Goal: Task Accomplishment & Management: Manage account settings

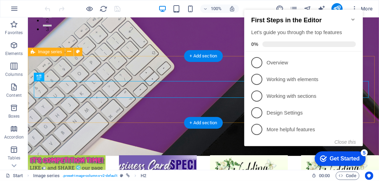
scroll to position [200, 0]
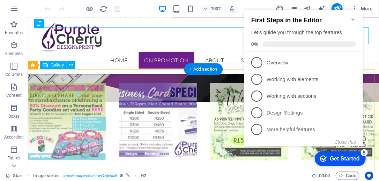
click at [70, 92] on li at bounding box center [67, 122] width 80 height 80
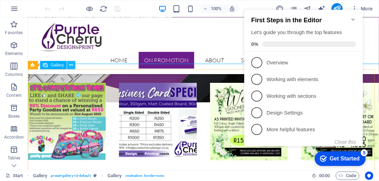
click at [72, 66] on icon at bounding box center [71, 65] width 4 height 7
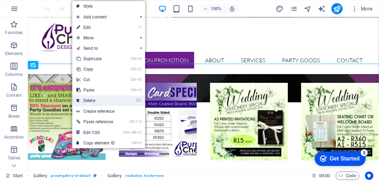
click at [94, 102] on link "⌦ Delete" at bounding box center [95, 101] width 47 height 10
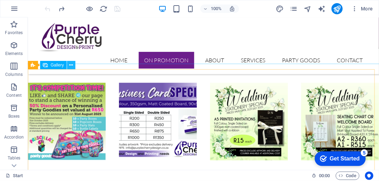
click at [71, 65] on icon at bounding box center [71, 65] width 4 height 7
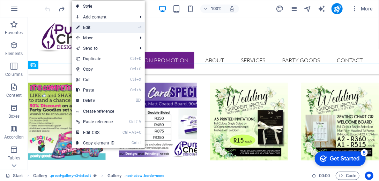
click at [102, 29] on link "⏎ Edit" at bounding box center [95, 27] width 47 height 10
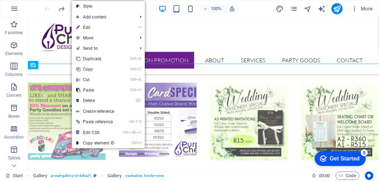
select select "4"
select select "%"
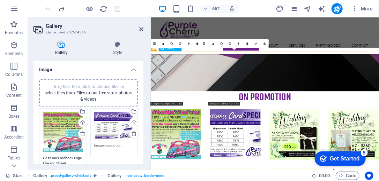
scroll to position [269, 0]
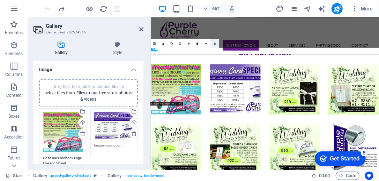
click at [213, 42] on icon at bounding box center [214, 43] width 2 height 3
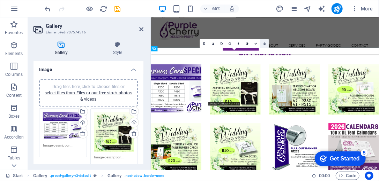
click at [264, 44] on icon at bounding box center [264, 43] width 2 height 3
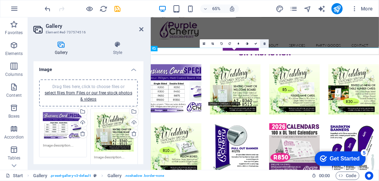
click at [265, 44] on icon at bounding box center [264, 43] width 2 height 3
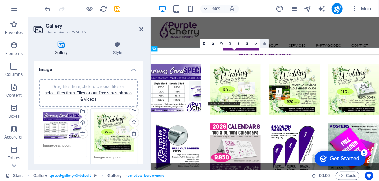
click at [265, 43] on link at bounding box center [264, 43] width 9 height 9
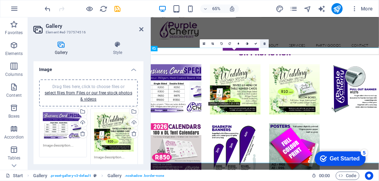
click at [263, 43] on icon at bounding box center [264, 43] width 2 height 3
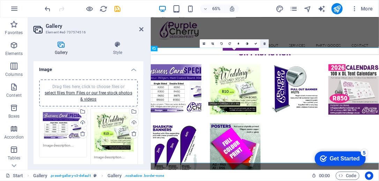
click at [264, 43] on icon at bounding box center [264, 43] width 2 height 3
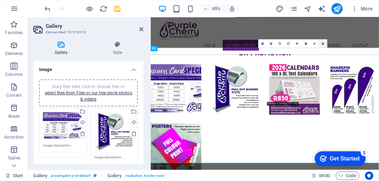
click at [323, 43] on icon at bounding box center [323, 43] width 2 height 3
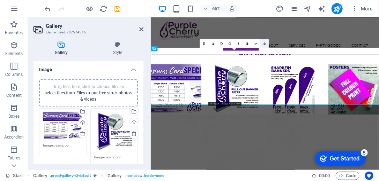
click at [264, 43] on icon at bounding box center [264, 43] width 2 height 3
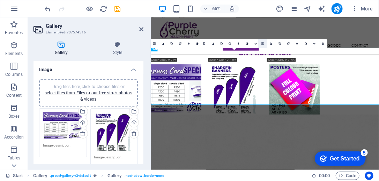
click at [262, 43] on icon at bounding box center [262, 43] width 2 height 3
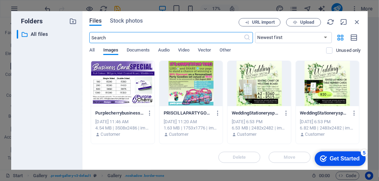
scroll to position [857, 0]
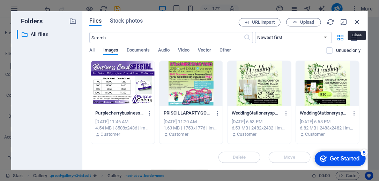
click at [356, 22] on icon "button" at bounding box center [357, 22] width 8 height 8
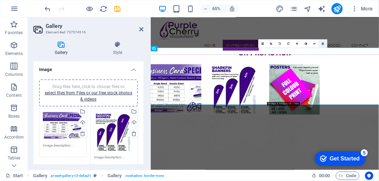
click at [322, 43] on icon at bounding box center [323, 43] width 2 height 3
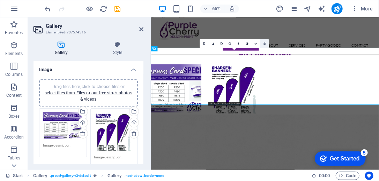
click at [264, 44] on icon at bounding box center [264, 43] width 2 height 3
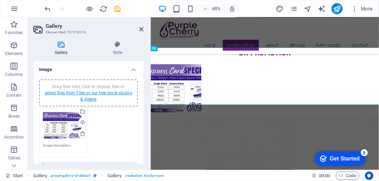
click at [72, 93] on link "select files from Files or our free stock photos & videos" at bounding box center [89, 96] width 88 height 11
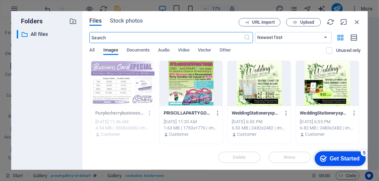
scroll to position [14, 0]
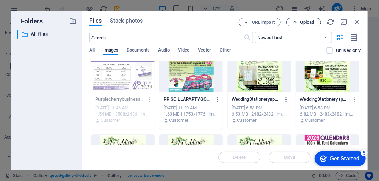
click at [303, 21] on span "Upload" at bounding box center [307, 22] width 14 height 4
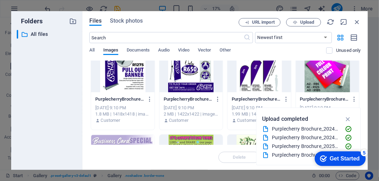
click at [128, 81] on div at bounding box center [122, 69] width 63 height 45
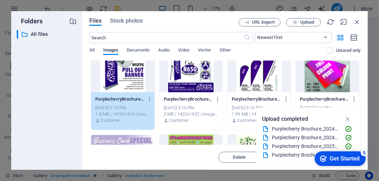
click at [202, 77] on div at bounding box center [190, 69] width 63 height 45
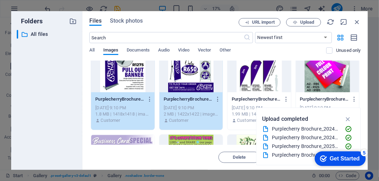
click at [273, 76] on div at bounding box center [258, 69] width 63 height 45
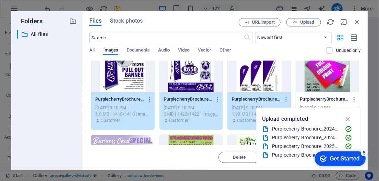
click at [327, 75] on div at bounding box center [327, 69] width 63 height 45
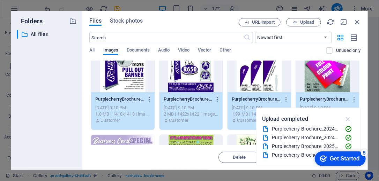
click at [347, 120] on icon "button" at bounding box center [348, 119] width 8 height 8
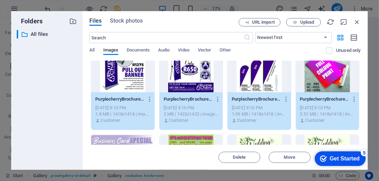
click at [365, 152] on div "5" at bounding box center [363, 152] width 7 height 7
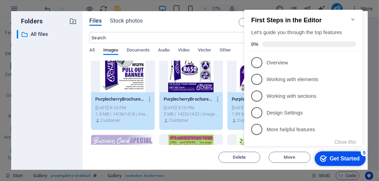
click at [342, 160] on div "Get Started" at bounding box center [344, 159] width 30 height 6
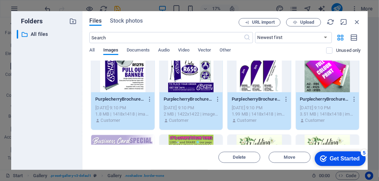
click at [263, 167] on div "Files Stock photos URL import Upload ​ Newest first Oldest first Name (A-Z) Nam…" at bounding box center [224, 90] width 285 height 159
click at [342, 159] on div "Get Started" at bounding box center [344, 159] width 30 height 6
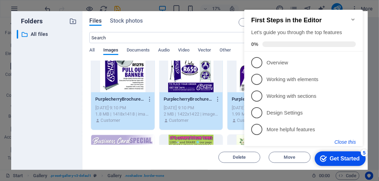
click at [348, 144] on button "Close this" at bounding box center [344, 143] width 21 height 6
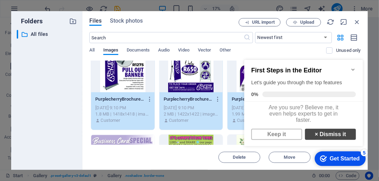
click at [331, 139] on link "× Dismiss it" at bounding box center [330, 134] width 51 height 11
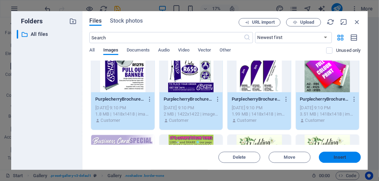
click at [345, 159] on span "Insert" at bounding box center [340, 158] width 12 height 4
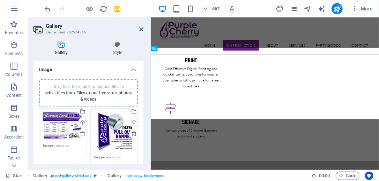
scroll to position [269, 0]
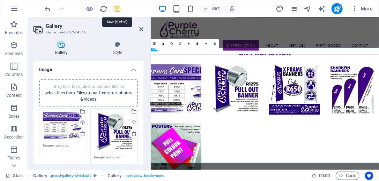
click at [119, 10] on icon "save" at bounding box center [118, 9] width 8 height 8
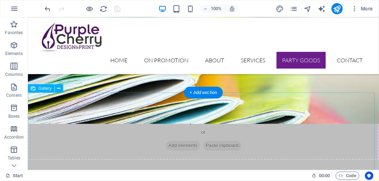
scroll to position [1344, 0]
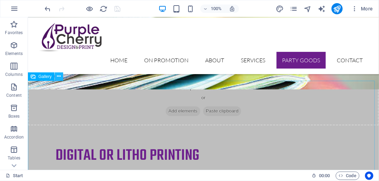
click at [58, 78] on icon at bounding box center [59, 76] width 4 height 7
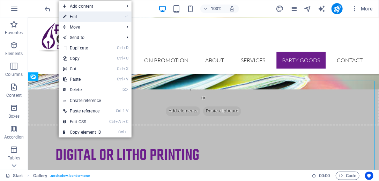
drag, startPoint x: 89, startPoint y: 18, endPoint x: 30, endPoint y: 9, distance: 58.9
click at [89, 18] on link "⏎ Edit" at bounding box center [82, 17] width 47 height 10
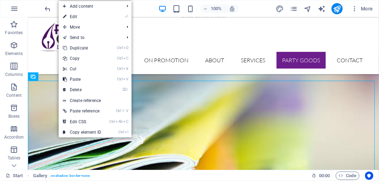
select select "4"
select select "%"
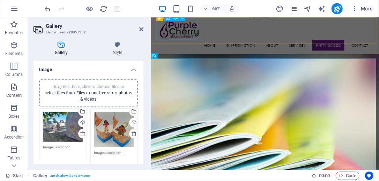
scroll to position [1414, 0]
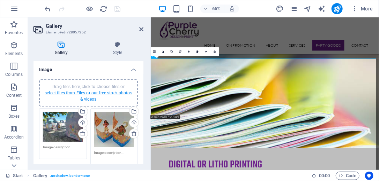
click at [93, 92] on link "select files from Files or our free stock photos & videos" at bounding box center [89, 96] width 88 height 11
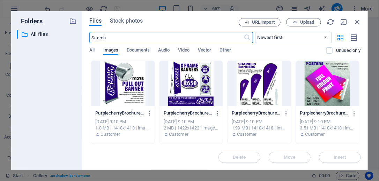
scroll to position [1996, 0]
click at [302, 23] on span "Upload" at bounding box center [307, 22] width 14 height 4
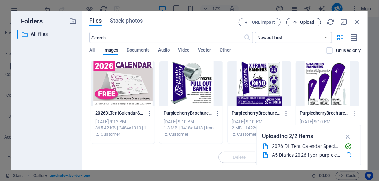
click at [300, 21] on span "Upload" at bounding box center [307, 22] width 14 height 4
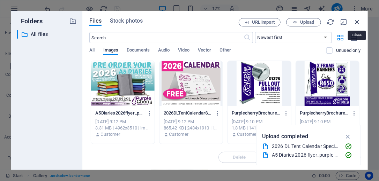
click at [358, 24] on icon "button" at bounding box center [357, 22] width 8 height 8
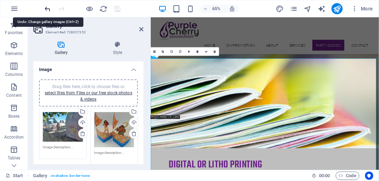
click at [47, 7] on icon "undo" at bounding box center [48, 9] width 8 height 8
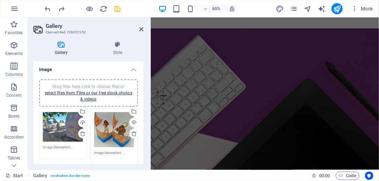
scroll to position [105, 0]
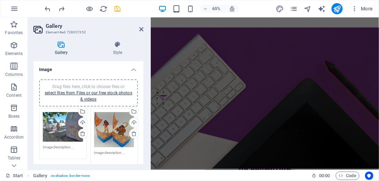
click at [57, 12] on div at bounding box center [83, 8] width 78 height 11
click at [57, 11] on div at bounding box center [83, 8] width 78 height 11
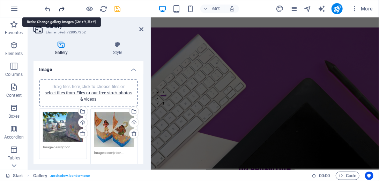
click at [61, 8] on icon "redo" at bounding box center [62, 9] width 8 height 8
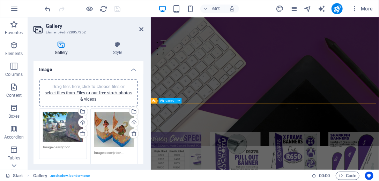
scroll to position [188, 0]
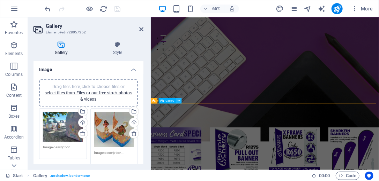
click at [179, 102] on icon at bounding box center [179, 101] width 2 height 5
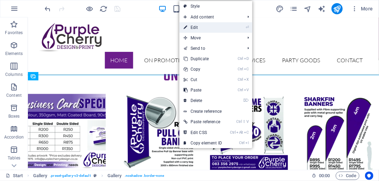
click at [198, 30] on link "⏎ Edit" at bounding box center [202, 27] width 47 height 10
select select "4"
select select "%"
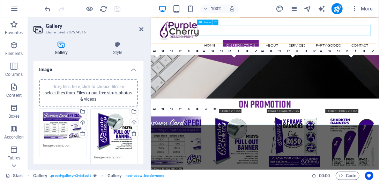
scroll to position [258, 0]
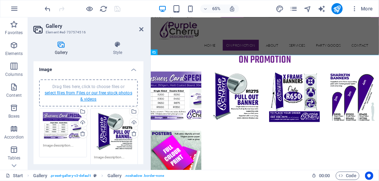
click at [82, 93] on link "select files from Files or our free stock photos & videos" at bounding box center [89, 96] width 88 height 11
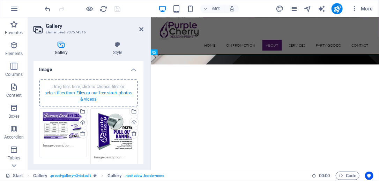
scroll to position [846, 0]
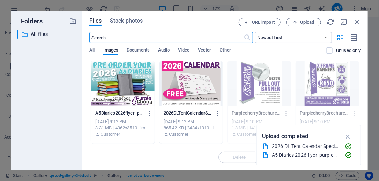
click at [138, 74] on div at bounding box center [122, 83] width 63 height 45
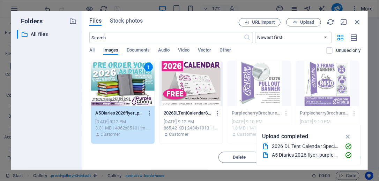
click at [188, 74] on div at bounding box center [190, 83] width 63 height 45
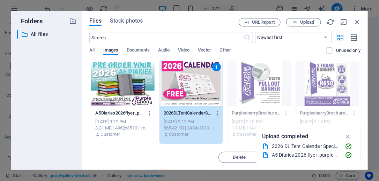
click at [347, 137] on icon "button" at bounding box center [348, 137] width 8 height 8
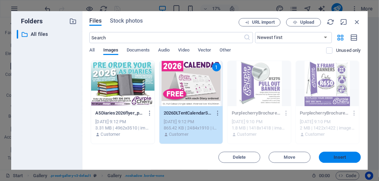
click at [334, 159] on span "Insert" at bounding box center [340, 158] width 12 height 4
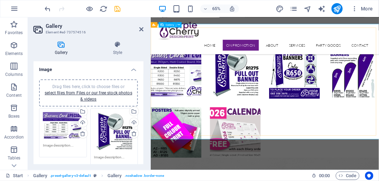
scroll to position [342, 0]
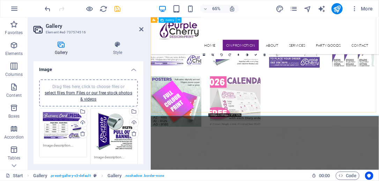
click at [293, 108] on li at bounding box center [280, 147] width 80 height 80
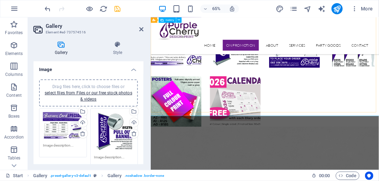
click at [323, 75] on div at bounding box center [326, 101] width 362 height 182
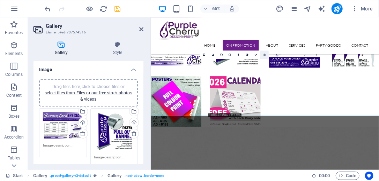
click at [265, 54] on icon at bounding box center [264, 55] width 2 height 3
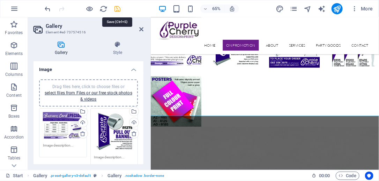
click at [121, 7] on icon "save" at bounding box center [118, 9] width 8 height 8
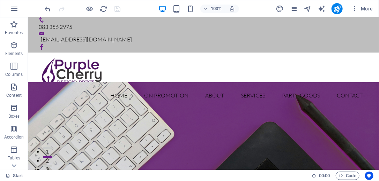
scroll to position [0, 0]
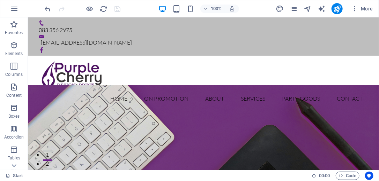
click at [205, 99] on figure at bounding box center [203, 156] width 351 height 142
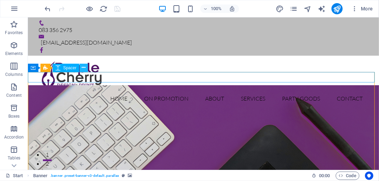
click at [82, 69] on icon at bounding box center [84, 67] width 4 height 7
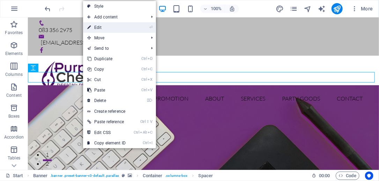
click at [109, 27] on link "⏎ Edit" at bounding box center [106, 27] width 47 height 10
select select "px"
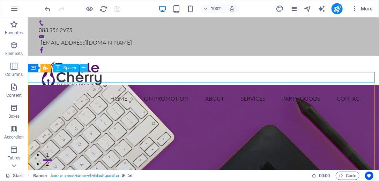
click at [82, 70] on icon at bounding box center [84, 67] width 4 height 7
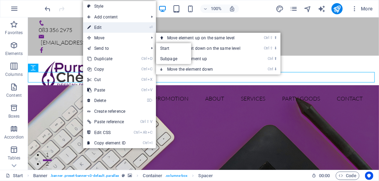
click at [113, 23] on link "⏎ Edit" at bounding box center [106, 27] width 47 height 10
select select "px"
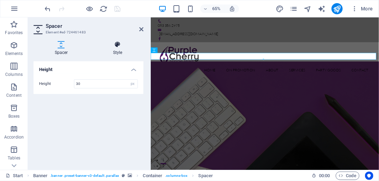
click at [118, 44] on icon at bounding box center [118, 44] width 52 height 7
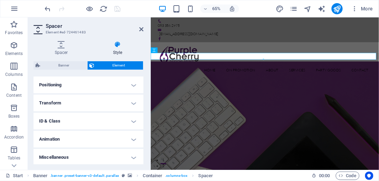
scroll to position [205, 0]
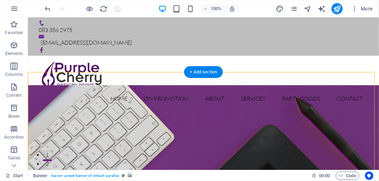
click at [68, 92] on figure at bounding box center [203, 156] width 351 height 142
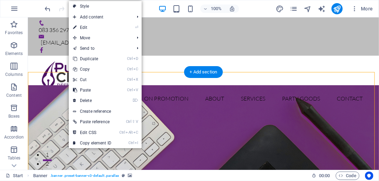
click at [62, 99] on figure at bounding box center [203, 156] width 351 height 142
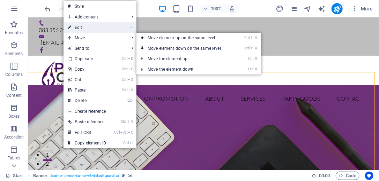
drag, startPoint x: 96, startPoint y: 27, endPoint x: 140, endPoint y: 139, distance: 120.4
click at [96, 27] on link "⏎ Edit" at bounding box center [86, 27] width 47 height 10
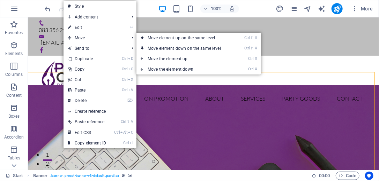
select select "vh"
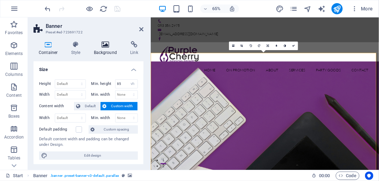
click at [105, 47] on icon at bounding box center [106, 44] width 34 height 7
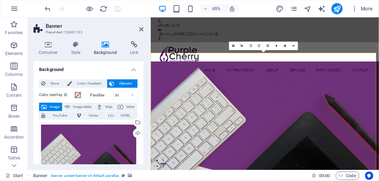
click at [106, 46] on icon at bounding box center [106, 44] width 34 height 7
click at [125, 141] on div "Drag files here, click to choose files or select files from Files or our free s…" at bounding box center [88, 160] width 99 height 75
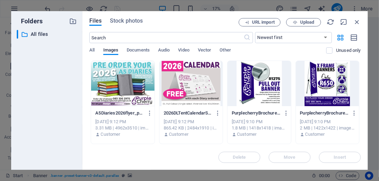
click at [195, 81] on div at bounding box center [190, 83] width 63 height 45
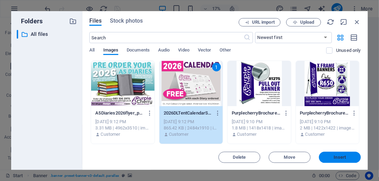
click at [335, 156] on span "Insert" at bounding box center [340, 158] width 12 height 4
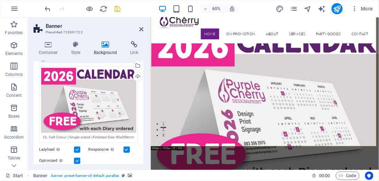
scroll to position [56, 0]
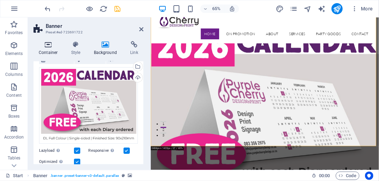
click at [47, 44] on icon at bounding box center [48, 44] width 30 height 7
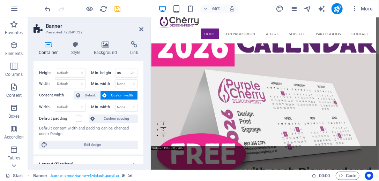
scroll to position [0, 0]
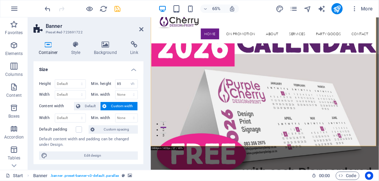
click at [53, 6] on div at bounding box center [83, 8] width 78 height 11
click at [50, 8] on icon "undo" at bounding box center [48, 9] width 8 height 8
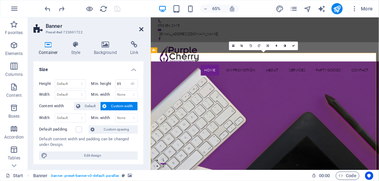
click at [141, 29] on icon at bounding box center [141, 30] width 4 height 6
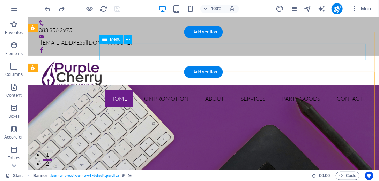
click at [167, 90] on nav "Home On Promotion About Services Party Goods Contact" at bounding box center [202, 98] width 329 height 17
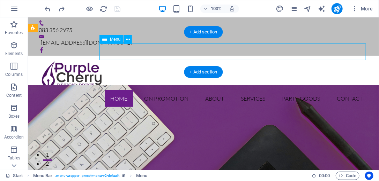
click at [168, 90] on nav "Home On Promotion About Services Party Goods Contact" at bounding box center [202, 98] width 329 height 17
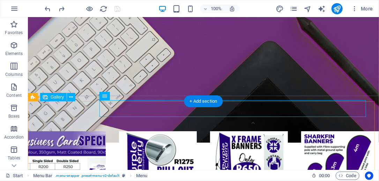
scroll to position [167, 0]
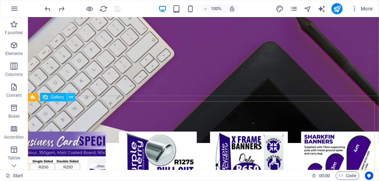
click at [71, 98] on icon at bounding box center [71, 97] width 4 height 7
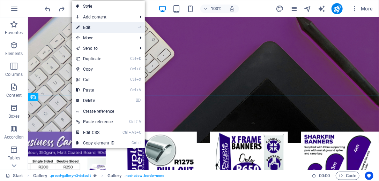
click at [144, 27] on li "⏎ Edit" at bounding box center [108, 27] width 73 height 10
click at [138, 27] on li "⏎ Edit" at bounding box center [108, 27] width 73 height 10
click at [92, 28] on link "⏎ Edit" at bounding box center [95, 27] width 47 height 10
click at [75, 125] on div "on promotion" at bounding box center [203, 114] width 351 height 35
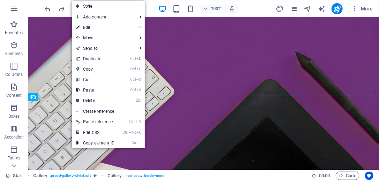
select select "4"
select select "%"
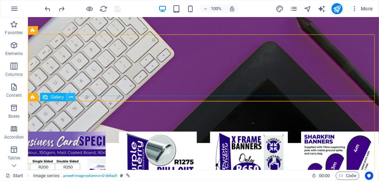
click at [72, 97] on icon at bounding box center [71, 97] width 4 height 7
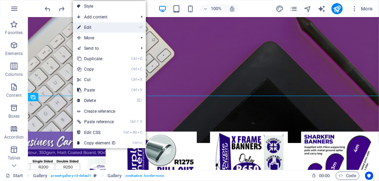
click at [96, 25] on link "⏎ Edit" at bounding box center [96, 27] width 47 height 10
select select "4"
select select "%"
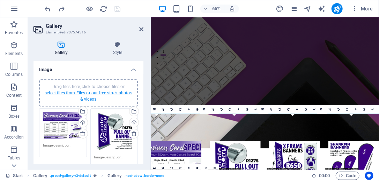
click at [84, 93] on link "select files from Files or our free stock photos & videos" at bounding box center [89, 96] width 88 height 11
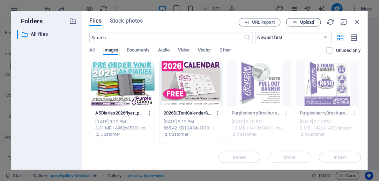
click at [300, 26] on button "Upload" at bounding box center [303, 22] width 35 height 8
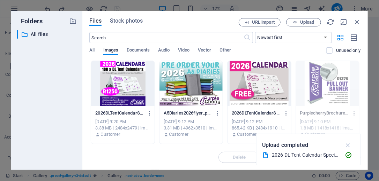
click at [349, 147] on icon "button" at bounding box center [348, 146] width 8 height 8
click at [117, 82] on div at bounding box center [122, 83] width 63 height 45
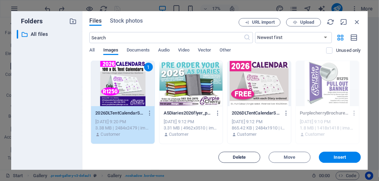
click at [241, 158] on span "Delete" at bounding box center [239, 158] width 13 height 4
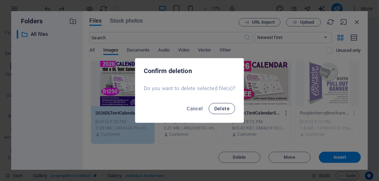
click at [219, 106] on span "Delete" at bounding box center [221, 109] width 15 height 6
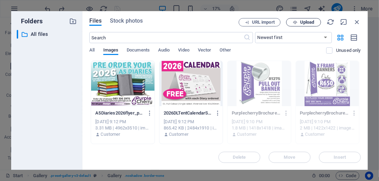
click at [302, 21] on span "Upload" at bounding box center [307, 22] width 14 height 4
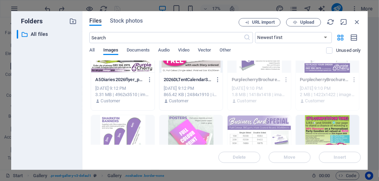
scroll to position [0, 0]
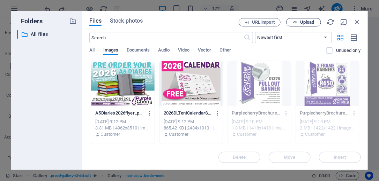
click at [304, 23] on span "Upload" at bounding box center [307, 22] width 14 height 4
click at [191, 85] on div at bounding box center [190, 83] width 63 height 45
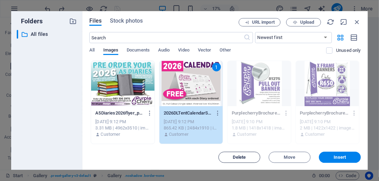
click at [239, 159] on span "Delete" at bounding box center [239, 158] width 13 height 4
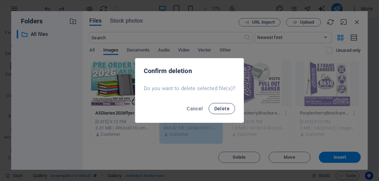
click at [216, 109] on span "Delete" at bounding box center [221, 109] width 15 height 6
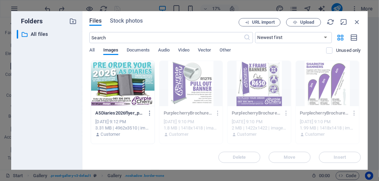
click at [119, 85] on div at bounding box center [122, 83] width 63 height 45
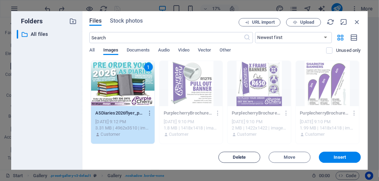
click at [236, 158] on span "Delete" at bounding box center [239, 158] width 13 height 4
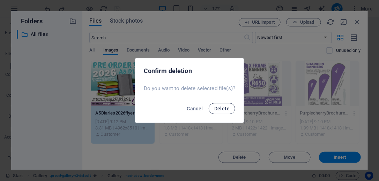
click at [212, 109] on button "Delete" at bounding box center [222, 108] width 27 height 11
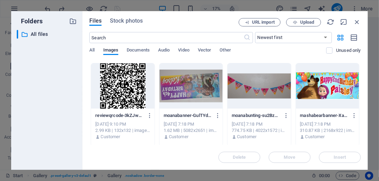
scroll to position [276, 0]
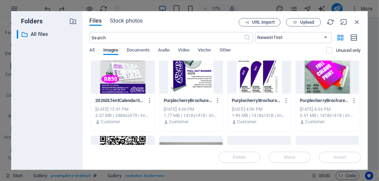
click at [364, 110] on div "Files Stock photos URL import Upload ​ Newest first Oldest first Name (A-Z) Nam…" at bounding box center [224, 90] width 285 height 159
click at [129, 84] on div at bounding box center [122, 70] width 63 height 45
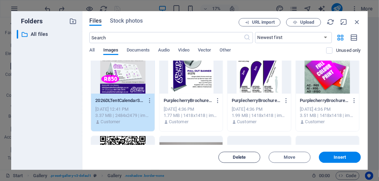
click at [234, 158] on span "Delete" at bounding box center [239, 158] width 13 height 4
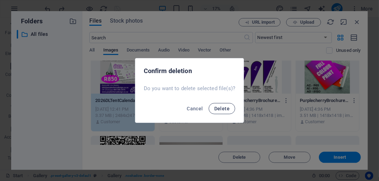
click at [226, 112] on button "Delete" at bounding box center [222, 108] width 27 height 11
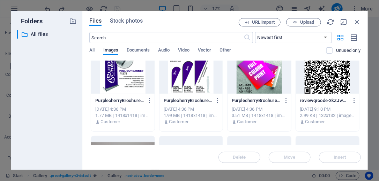
click at [123, 88] on div at bounding box center [122, 70] width 63 height 45
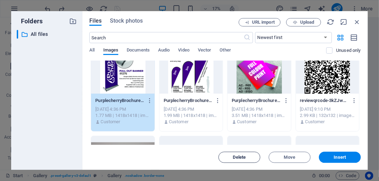
click at [240, 159] on span "Delete" at bounding box center [239, 158] width 13 height 4
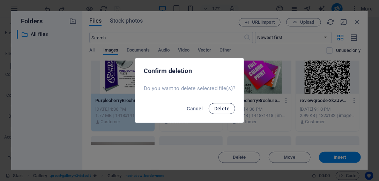
click at [225, 109] on span "Delete" at bounding box center [221, 109] width 15 height 6
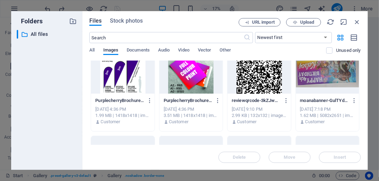
click at [126, 78] on div at bounding box center [122, 70] width 63 height 45
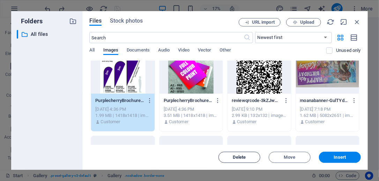
click at [237, 160] on button "Delete" at bounding box center [239, 157] width 42 height 11
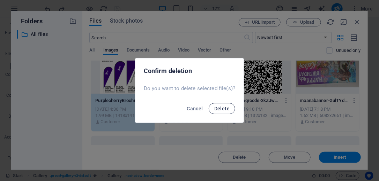
click at [222, 109] on span "Delete" at bounding box center [221, 109] width 15 height 6
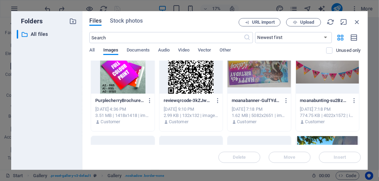
click at [125, 78] on div at bounding box center [122, 70] width 63 height 45
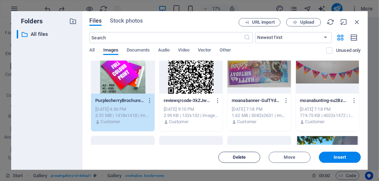
click at [231, 157] on span "Delete" at bounding box center [240, 158] width 36 height 4
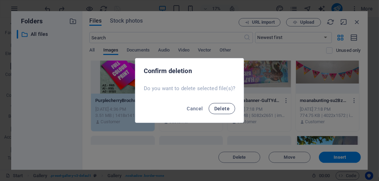
click at [220, 109] on span "Delete" at bounding box center [221, 109] width 15 height 6
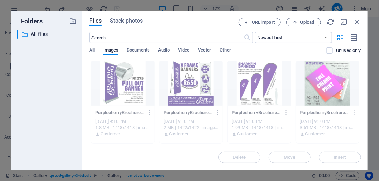
scroll to position [0, 0]
click at [311, 20] on span "Upload" at bounding box center [307, 22] width 14 height 4
click at [192, 29] on div "Files Stock photos URL import Upload ​ Newest first Oldest first Name (A-Z) Nam…" at bounding box center [224, 90] width 271 height 145
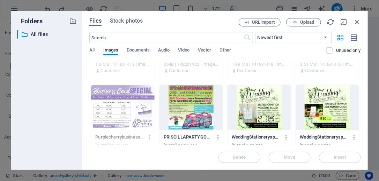
scroll to position [112, 0]
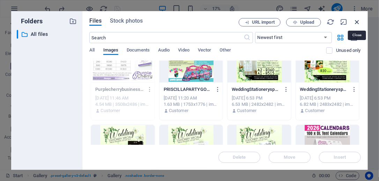
click at [354, 22] on icon "button" at bounding box center [357, 22] width 8 height 8
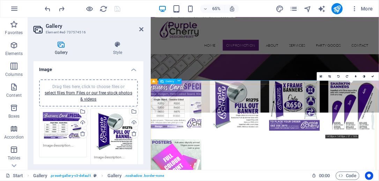
scroll to position [279, 0]
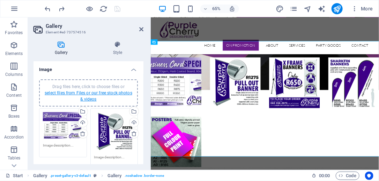
click at [97, 91] on link "select files from Files or our free stock photos & videos" at bounding box center [89, 96] width 88 height 11
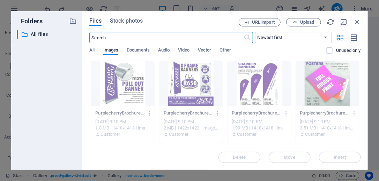
scroll to position [867, 0]
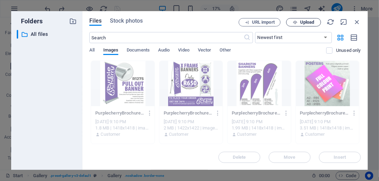
click at [306, 21] on span "Upload" at bounding box center [307, 22] width 14 height 4
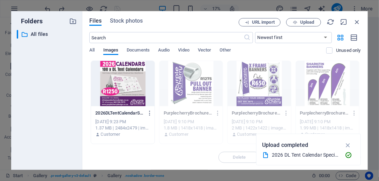
click at [112, 83] on div at bounding box center [122, 83] width 63 height 45
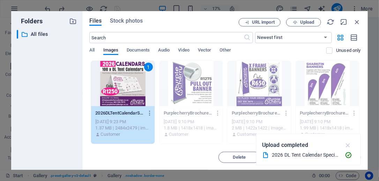
click at [348, 144] on icon "button" at bounding box center [348, 146] width 8 height 8
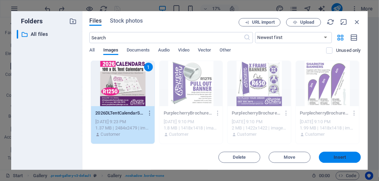
click at [343, 158] on span "Insert" at bounding box center [340, 158] width 12 height 4
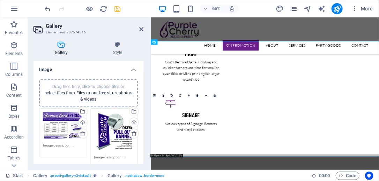
scroll to position [279, 0]
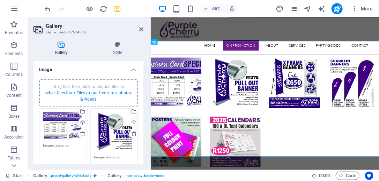
click at [90, 93] on link "select files from Files or our free stock photos & videos" at bounding box center [89, 96] width 88 height 11
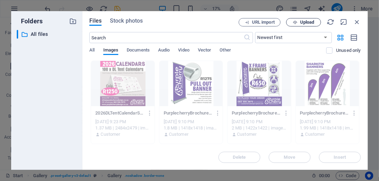
click at [312, 21] on span "Upload" at bounding box center [307, 22] width 14 height 4
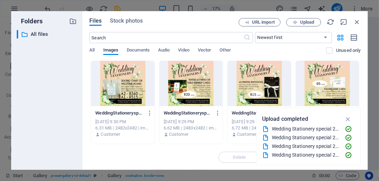
click at [346, 118] on icon "button" at bounding box center [348, 119] width 8 height 8
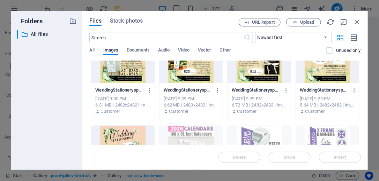
scroll to position [0, 0]
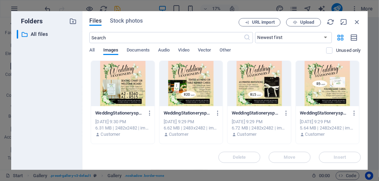
click at [128, 93] on div at bounding box center [122, 83] width 63 height 45
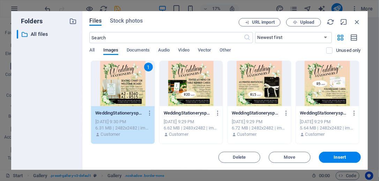
click at [188, 82] on div at bounding box center [190, 83] width 63 height 45
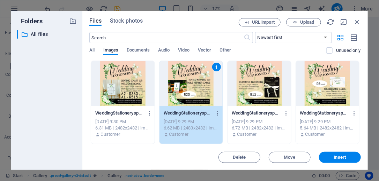
click at [139, 83] on div at bounding box center [122, 83] width 63 height 45
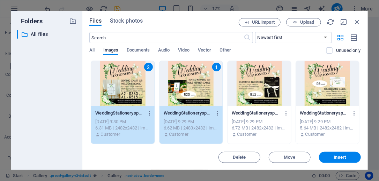
click at [255, 80] on div at bounding box center [258, 83] width 63 height 45
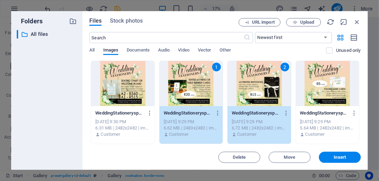
click at [282, 82] on div "2" at bounding box center [258, 83] width 63 height 45
click at [318, 76] on div at bounding box center [327, 83] width 63 height 45
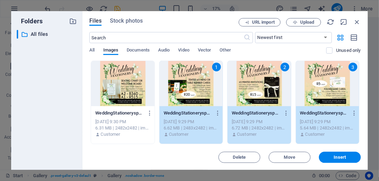
click at [114, 77] on div at bounding box center [122, 83] width 63 height 45
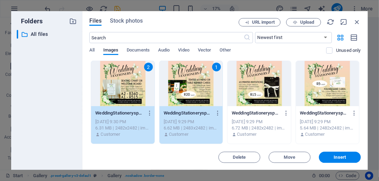
scroll to position [32, 0]
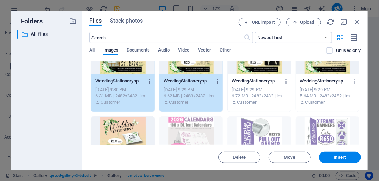
click at [250, 93] on div "6.72 MB | 2482x2482 | image/jpeg" at bounding box center [259, 96] width 55 height 6
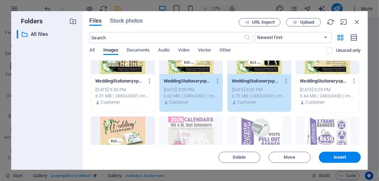
click at [312, 87] on div "[DATE] 9:29 PM" at bounding box center [327, 90] width 55 height 6
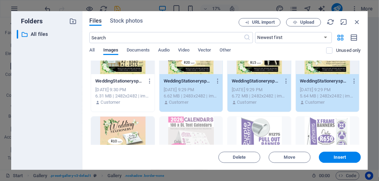
click at [144, 93] on div "6.31 MB | 2482x2482 | image/jpeg" at bounding box center [122, 96] width 55 height 6
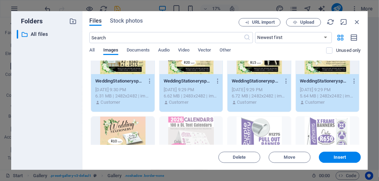
click at [130, 126] on div at bounding box center [122, 139] width 63 height 45
click at [340, 156] on span "Insert" at bounding box center [340, 158] width 12 height 4
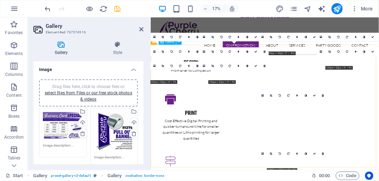
scroll to position [279, 0]
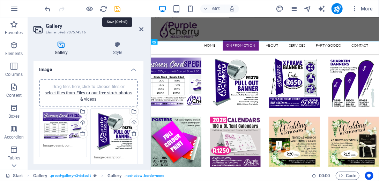
click at [120, 8] on icon "save" at bounding box center [118, 9] width 8 height 8
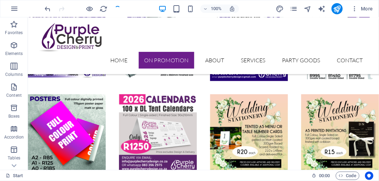
scroll to position [209, 0]
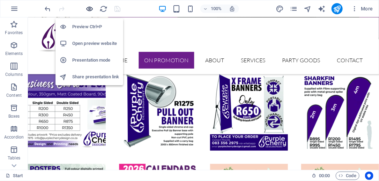
click at [89, 10] on icon "button" at bounding box center [90, 9] width 8 height 8
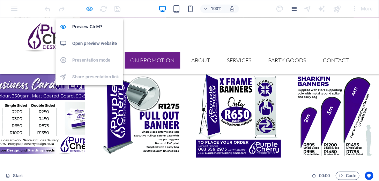
click at [89, 9] on icon "button" at bounding box center [90, 9] width 8 height 8
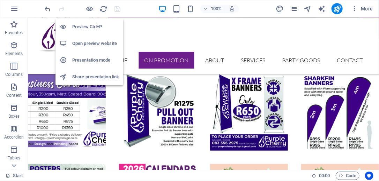
click at [94, 43] on h6 "Open preview website" at bounding box center [95, 43] width 47 height 8
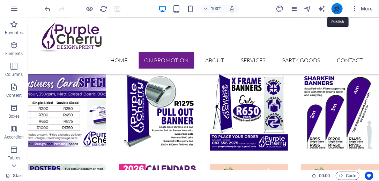
click at [335, 7] on icon "publish" at bounding box center [337, 9] width 8 height 8
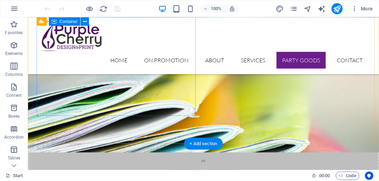
scroll to position [1428, 0]
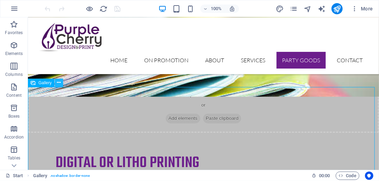
click at [60, 81] on icon at bounding box center [59, 82] width 4 height 7
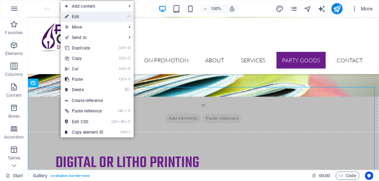
click at [111, 17] on li "⏎ Edit" at bounding box center [97, 17] width 73 height 10
click at [113, 18] on li "⏎ Edit" at bounding box center [97, 17] width 73 height 10
click at [91, 16] on link "⏎ Edit" at bounding box center [84, 17] width 47 height 10
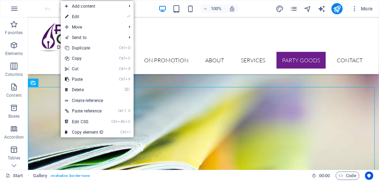
select select "4"
select select "%"
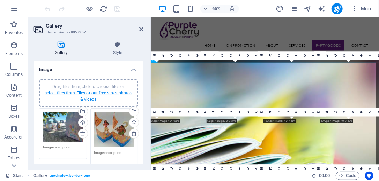
scroll to position [1497, 0]
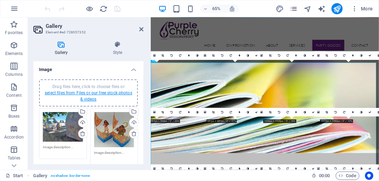
click at [83, 93] on link "select files from Files or our free stock photos & videos" at bounding box center [89, 96] width 88 height 11
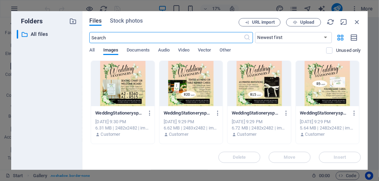
scroll to position [2077, 0]
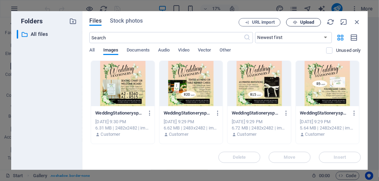
click at [300, 23] on span "Upload" at bounding box center [307, 22] width 14 height 4
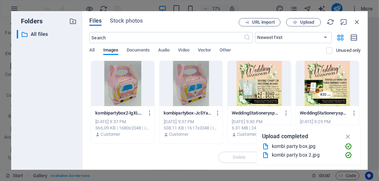
click at [130, 88] on div at bounding box center [122, 83] width 63 height 45
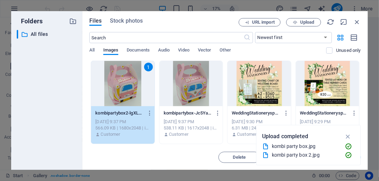
click at [186, 86] on div at bounding box center [190, 83] width 63 height 45
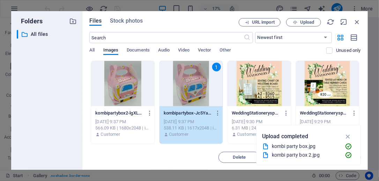
click at [133, 90] on div at bounding box center [122, 83] width 63 height 45
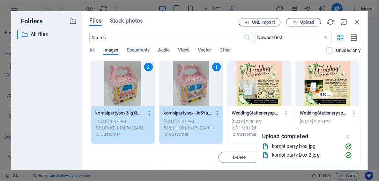
click at [347, 139] on icon "button" at bounding box center [348, 137] width 8 height 8
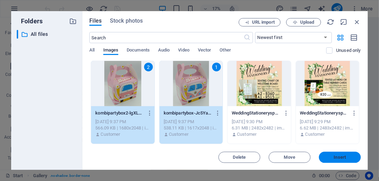
click at [339, 156] on span "Insert" at bounding box center [340, 158] width 12 height 4
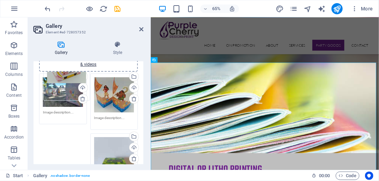
scroll to position [21, 0]
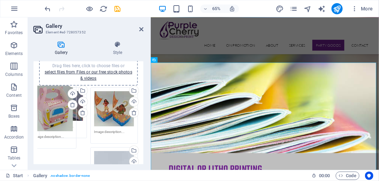
drag, startPoint x: 114, startPoint y: 130, endPoint x: 89, endPoint y: 123, distance: 26.8
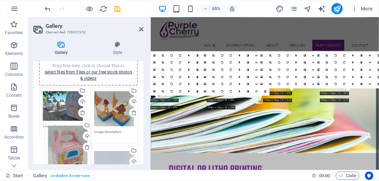
scroll to position [35, 0]
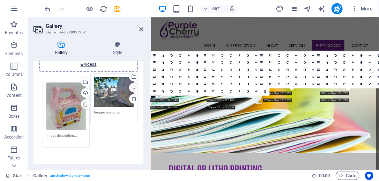
drag, startPoint x: 59, startPoint y: 159, endPoint x: 128, endPoint y: 95, distance: 94.8
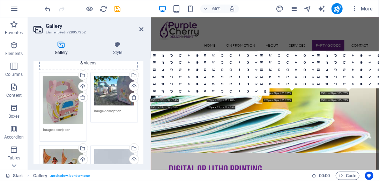
scroll to position [1, 0]
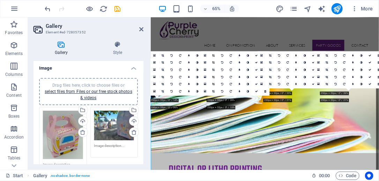
drag, startPoint x: 112, startPoint y: 130, endPoint x: 55, endPoint y: 101, distance: 63.7
drag, startPoint x: 55, startPoint y: 101, endPoint x: 67, endPoint y: 128, distance: 30.0
click at [144, 80] on div "Gallery Style Image Drag files here, click to choose files or select files from…" at bounding box center [88, 103] width 121 height 135
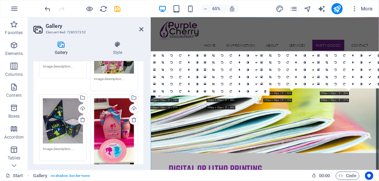
scroll to position [689, 0]
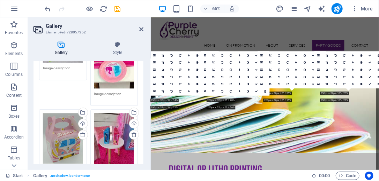
drag, startPoint x: 142, startPoint y: 85, endPoint x: 2, endPoint y: 185, distance: 171.6
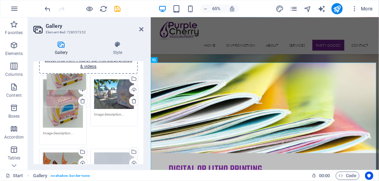
scroll to position [0, 0]
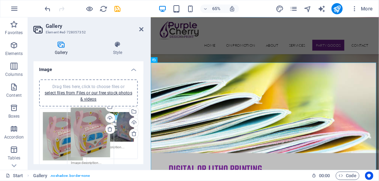
drag, startPoint x: 67, startPoint y: 132, endPoint x: 95, endPoint y: 134, distance: 28.0
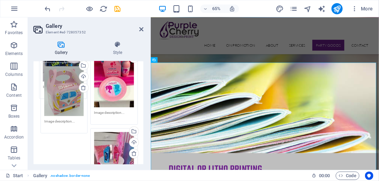
scroll to position [642, 0]
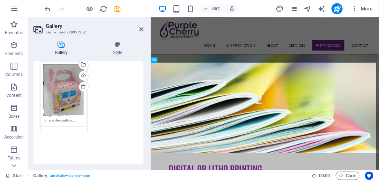
drag, startPoint x: 68, startPoint y: 133, endPoint x: 70, endPoint y: 66, distance: 66.6
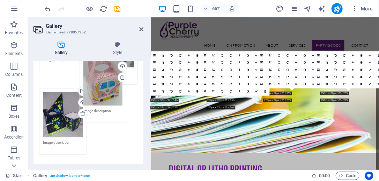
scroll to position [600, 0]
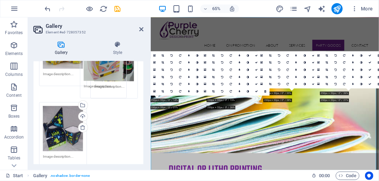
drag, startPoint x: 113, startPoint y: 98, endPoint x: 103, endPoint y: 64, distance: 35.2
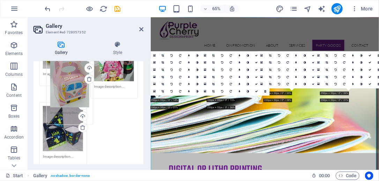
scroll to position [579, 0]
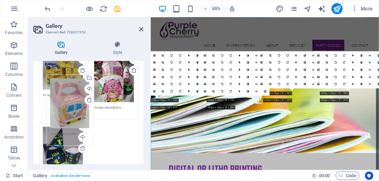
drag, startPoint x: 114, startPoint y: 119, endPoint x: 65, endPoint y: 63, distance: 75.2
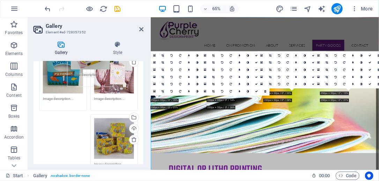
scroll to position [460, 0]
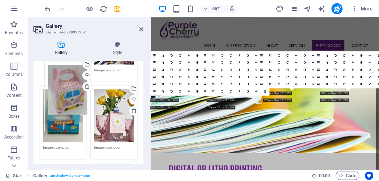
drag, startPoint x: 107, startPoint y: 73, endPoint x: 62, endPoint y: 94, distance: 50.2
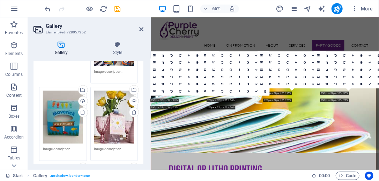
scroll to position [488, 0]
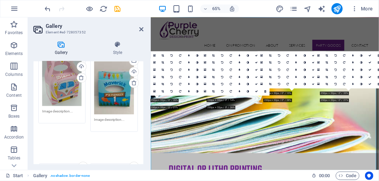
drag, startPoint x: 66, startPoint y: 153, endPoint x: 65, endPoint y: 76, distance: 77.8
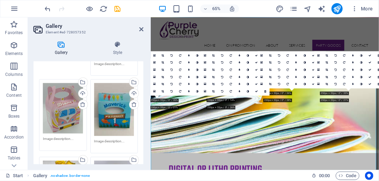
scroll to position [433, 0]
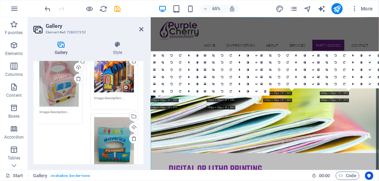
drag, startPoint x: 66, startPoint y: 98, endPoint x: 63, endPoint y: 70, distance: 27.3
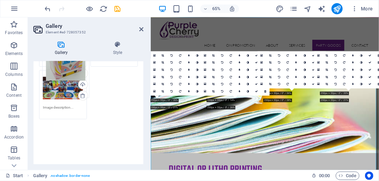
scroll to position [384, 0]
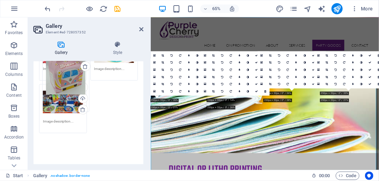
drag, startPoint x: 66, startPoint y: 94, endPoint x: 66, endPoint y: 60, distance: 33.8
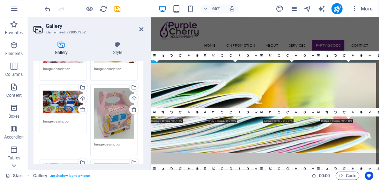
drag, startPoint x: 66, startPoint y: 60, endPoint x: 73, endPoint y: 78, distance: 19.4
click at [66, 60] on div "Gallery Style Image Drag files here, click to choose files or select files from…" at bounding box center [88, 102] width 110 height 123
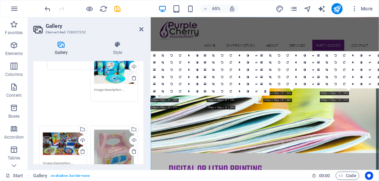
scroll to position [335, 0]
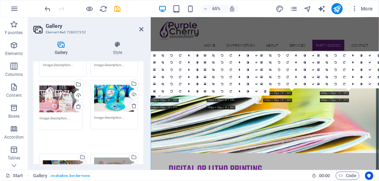
drag, startPoint x: 51, startPoint y: 70, endPoint x: 48, endPoint y: 102, distance: 32.3
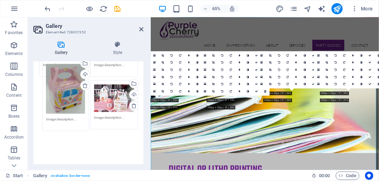
drag, startPoint x: 105, startPoint y: 147, endPoint x: 58, endPoint y: 77, distance: 84.1
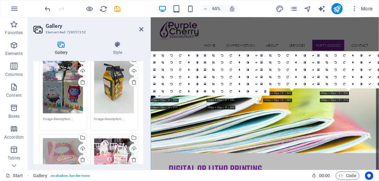
scroll to position [279, 0]
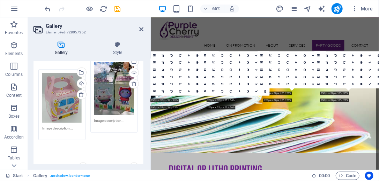
drag, startPoint x: 63, startPoint y: 143, endPoint x: 62, endPoint y: 80, distance: 63.5
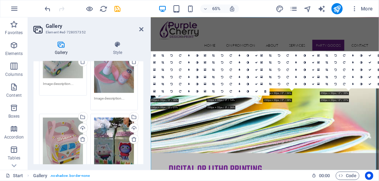
scroll to position [223, 0]
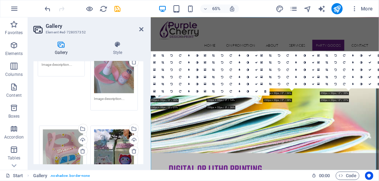
drag, startPoint x: 68, startPoint y: 84, endPoint x: 67, endPoint y: 74, distance: 9.9
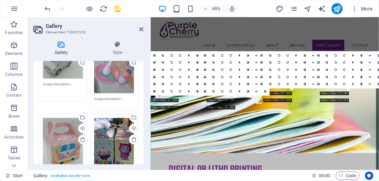
click at [61, 75] on div "Drag files here, click to choose files or select files from Files or our free s…" at bounding box center [62, 69] width 51 height 69
click at [63, 83] on textarea at bounding box center [63, 90] width 40 height 16
click at [67, 126] on div "Drag files here, click to choose files or select files from Files or our free s…" at bounding box center [63, 143] width 40 height 51
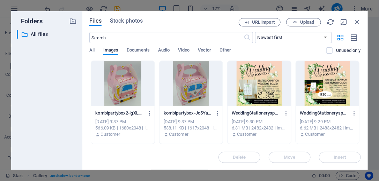
scroll to position [2077, 0]
click at [71, 114] on div "​ All files All files" at bounding box center [47, 97] width 60 height 135
drag, startPoint x: 357, startPoint y: 21, endPoint x: 115, endPoint y: 29, distance: 241.9
click at [357, 21] on icon "button" at bounding box center [357, 22] width 8 height 8
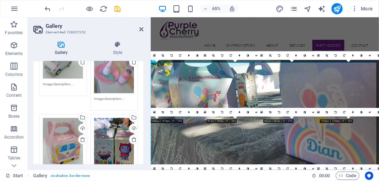
scroll to position [1497, 0]
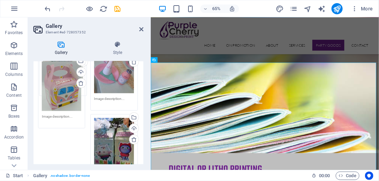
drag, startPoint x: 66, startPoint y: 130, endPoint x: 65, endPoint y: 76, distance: 54.1
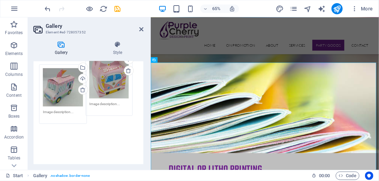
scroll to position [188, 0]
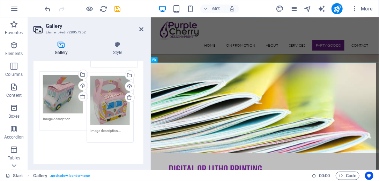
drag, startPoint x: 67, startPoint y: 141, endPoint x: 114, endPoint y: 100, distance: 62.1
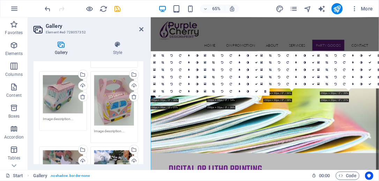
scroll to position [133, 0]
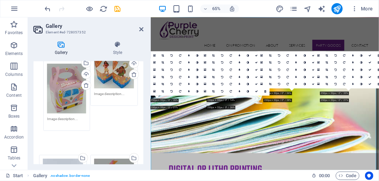
drag, startPoint x: 110, startPoint y: 136, endPoint x: 63, endPoint y: 70, distance: 80.3
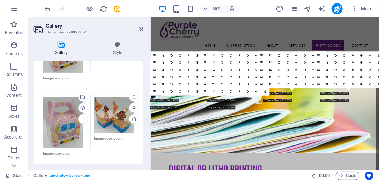
scroll to position [77, 0]
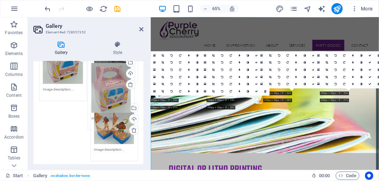
drag, startPoint x: 85, startPoint y: 95, endPoint x: 113, endPoint y: 71, distance: 36.9
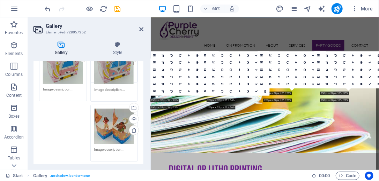
scroll to position [42, 0]
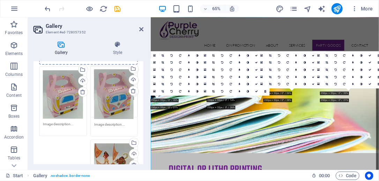
drag, startPoint x: 65, startPoint y: 118, endPoint x: 116, endPoint y: 65, distance: 73.8
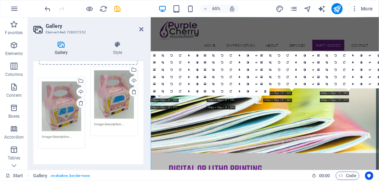
drag, startPoint x: 59, startPoint y: 144, endPoint x: 130, endPoint y: 111, distance: 78.2
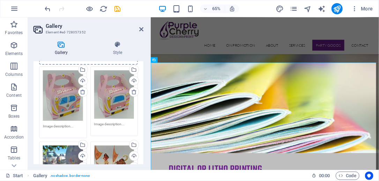
click at [59, 124] on textarea at bounding box center [63, 129] width 40 height 10
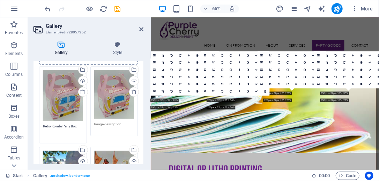
type textarea "Retro Kombi Party Box"
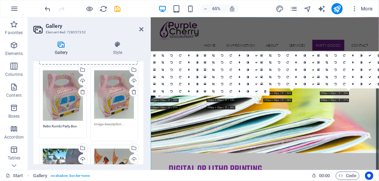
click at [120, 126] on textarea at bounding box center [114, 130] width 40 height 16
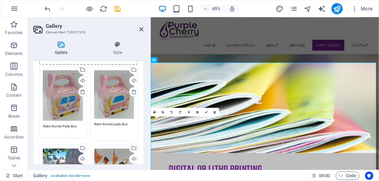
click at [114, 124] on textarea "Retro Kombi party Box" at bounding box center [114, 130] width 40 height 16
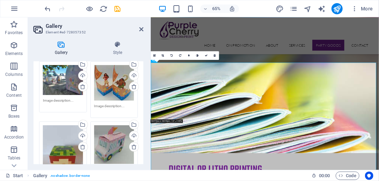
type textarea "Retro Kombi Party Box"
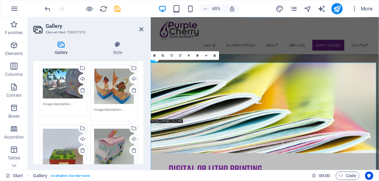
click at [60, 102] on textarea at bounding box center [63, 107] width 40 height 10
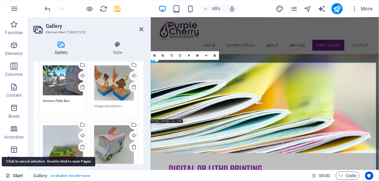
type textarea "Unicorn Party Box"
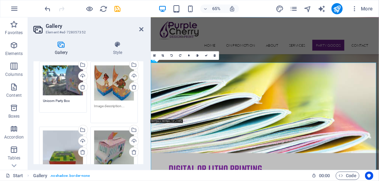
click at [127, 104] on textarea at bounding box center [114, 112] width 40 height 16
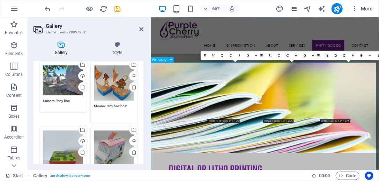
type textarea "Moana Party box boat"
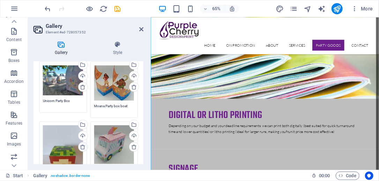
scroll to position [178, 0]
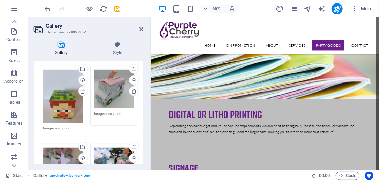
click at [59, 126] on textarea at bounding box center [63, 131] width 40 height 10
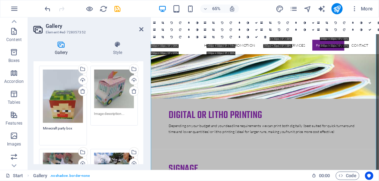
type textarea "Minecraft party box"
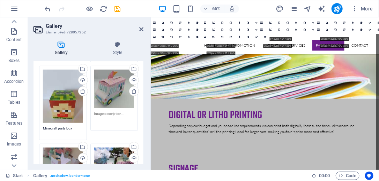
click at [116, 114] on textarea at bounding box center [114, 119] width 40 height 16
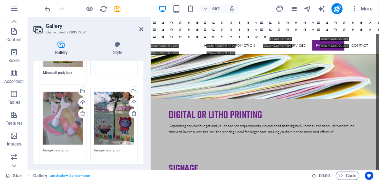
type textarea "Ice Cream Truck party box"
click at [71, 152] on textarea at bounding box center [63, 153] width 40 height 10
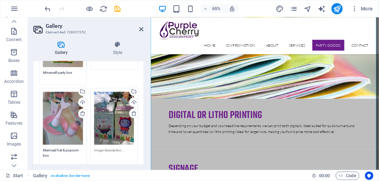
click at [119, 144] on div "Drag files here, click to choose files or select files from Files or our free s…" at bounding box center [114, 126] width 51 height 78
type textarea "Mermaid hat & popcorn box"
click at [120, 148] on textarea at bounding box center [114, 156] width 40 height 16
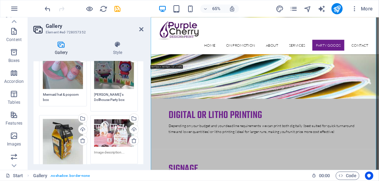
scroll to position [317, 0]
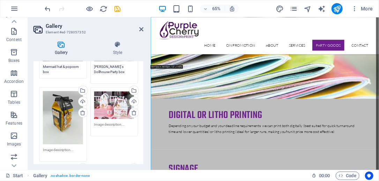
type textarea "Gabby's Dollhouse Party box"
click at [57, 151] on textarea at bounding box center [63, 153] width 40 height 10
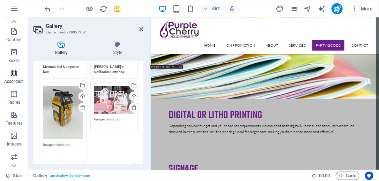
type textarea "B"
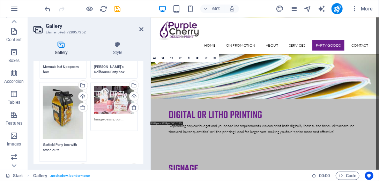
click at [132, 113] on div "Drag files here, click to choose files or select files from Files or our free s…" at bounding box center [114, 107] width 51 height 53
type textarea "Garfield Party box with stand outs"
click at [122, 117] on textarea at bounding box center [114, 122] width 40 height 10
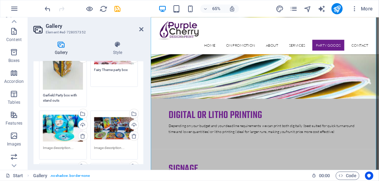
scroll to position [373, 0]
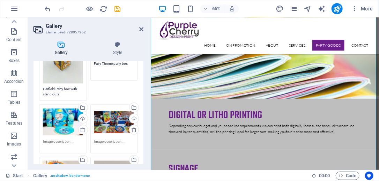
click at [73, 131] on div "Drag files here, click to choose files or select files from Files or our free s…" at bounding box center [63, 122] width 40 height 28
type textarea "Fairy Theme party box"
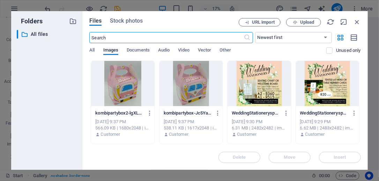
scroll to position [2159, 0]
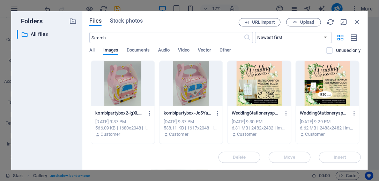
click at [361, 21] on div "Files Stock photos URL import Upload ​ Newest first Oldest first Name (A-Z) Nam…" at bounding box center [224, 90] width 285 height 159
drag, startPoint x: 356, startPoint y: 23, endPoint x: 339, endPoint y: 20, distance: 17.7
click at [356, 23] on icon "button" at bounding box center [357, 22] width 8 height 8
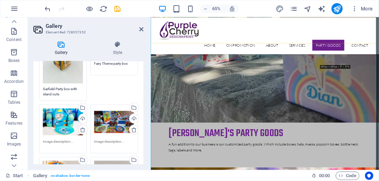
scroll to position [1581, 0]
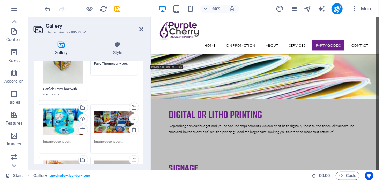
click at [70, 139] on textarea at bounding box center [63, 144] width 40 height 10
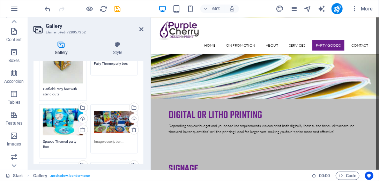
type textarea "Spaced Themed party Box"
click at [114, 140] on textarea at bounding box center [114, 147] width 40 height 16
type textarea "b"
type textarea "B"
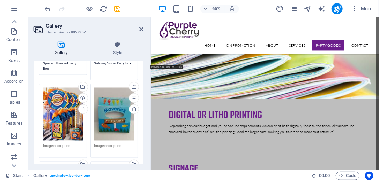
scroll to position [485, 0]
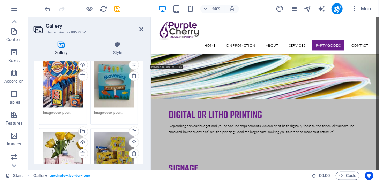
type textarea "Subway Surfer Party Box"
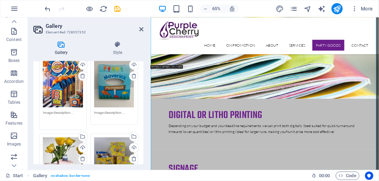
click at [66, 111] on textarea at bounding box center [63, 119] width 40 height 16
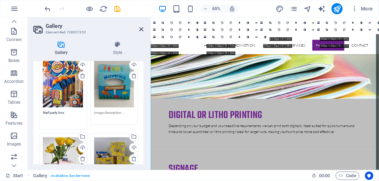
type textarea "Nerf party box"
click at [126, 112] on textarea at bounding box center [114, 119] width 40 height 16
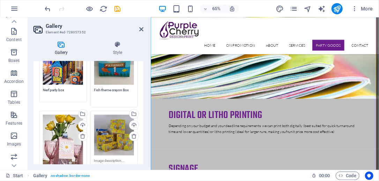
scroll to position [535, 0]
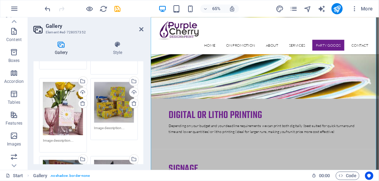
type textarea "Fish theme crayon Box"
click at [70, 138] on textarea at bounding box center [63, 143] width 40 height 10
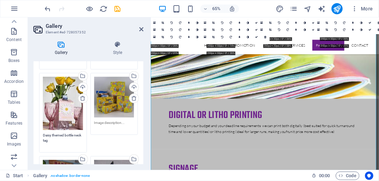
click at [123, 112] on div "Drag files here, click to choose files or select files from Files or our free s…" at bounding box center [114, 104] width 51 height 66
type textarea "Daisy themed bottle neck tag"
click at [123, 120] on textarea at bounding box center [114, 125] width 40 height 10
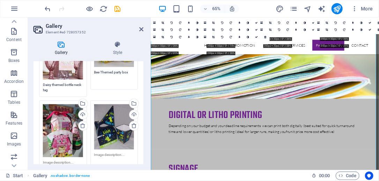
scroll to position [619, 0]
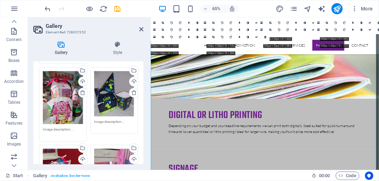
type textarea "Bee Themed party box"
drag, startPoint x: 63, startPoint y: 120, endPoint x: 49, endPoint y: 120, distance: 14.0
click at [63, 127] on textarea at bounding box center [63, 132] width 40 height 10
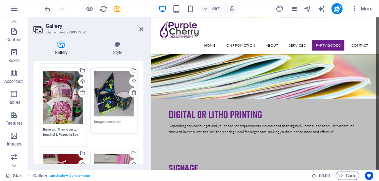
click at [81, 127] on textarea "Barnyard Theme party box, hat & Popcorn Box" at bounding box center [63, 135] width 40 height 16
drag, startPoint x: 77, startPoint y: 127, endPoint x: 62, endPoint y: 125, distance: 15.1
click at [68, 127] on textarea "Barnyard Theme party box, hat & Popcorn Box" at bounding box center [63, 135] width 40 height 16
drag, startPoint x: 62, startPoint y: 125, endPoint x: 43, endPoint y: 122, distance: 19.0
drag, startPoint x: 45, startPoint y: 122, endPoint x: 79, endPoint y: 128, distance: 34.8
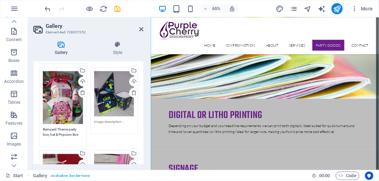
click at [79, 128] on textarea "Barnyard Theme party box, hat & Popcorn Box" at bounding box center [63, 135] width 40 height 16
type textarea "Barnyard Theme party box, hat & Popcorn Box"
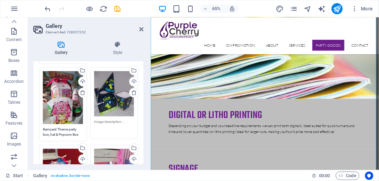
click at [104, 119] on textarea at bounding box center [114, 127] width 40 height 16
paste textarea "Barnyard Theme party box, hat & Popcorn Box"
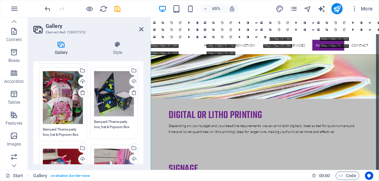
drag, startPoint x: 107, startPoint y: 114, endPoint x: 61, endPoint y: 111, distance: 45.4
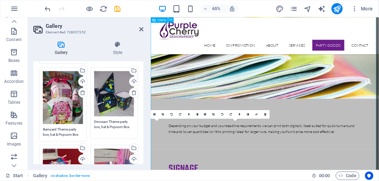
type textarea "Dinosaur Theme party box, hat & Popcorn Box"
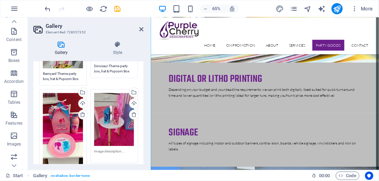
scroll to position [703, 0]
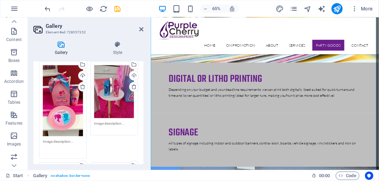
click at [73, 139] on textarea at bounding box center [63, 147] width 40 height 16
click at [116, 113] on div "Drag files here, click to choose files or select files from Files or our free s…" at bounding box center [114, 99] width 51 height 78
type textarea "Barbie party box"
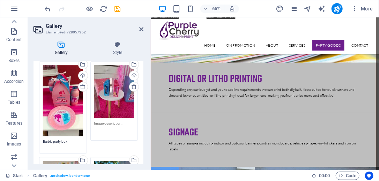
click at [122, 121] on textarea at bounding box center [114, 129] width 40 height 16
type textarea "Barbie & ken Sunglass boxes"
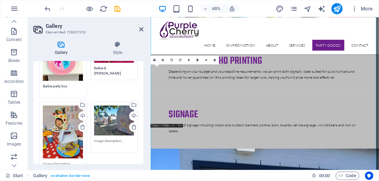
scroll to position [759, 0]
click at [66, 151] on div "Drag files here, click to choose files or select files from Files or our free s…" at bounding box center [62, 139] width 51 height 78
click at [66, 161] on textarea at bounding box center [63, 166] width 40 height 10
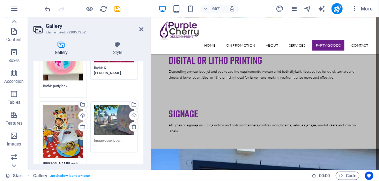
type textarea "Mr Bean party box"
click at [122, 138] on textarea at bounding box center [114, 146] width 40 height 16
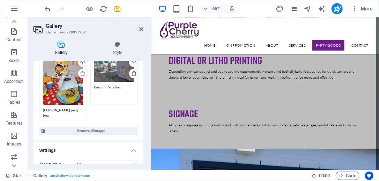
scroll to position [815, 0]
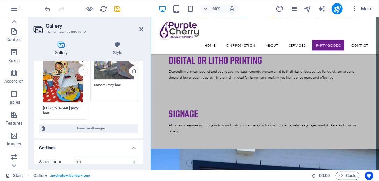
type textarea "Unicorn Party box"
click at [110, 11] on div at bounding box center [83, 8] width 78 height 11
drag, startPoint x: 119, startPoint y: 8, endPoint x: 142, endPoint y: 35, distance: 35.9
click at [119, 8] on icon "save" at bounding box center [118, 9] width 8 height 8
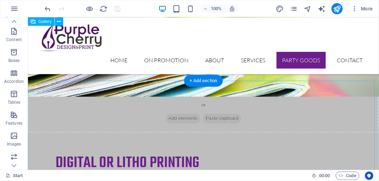
scroll to position [1428, 0]
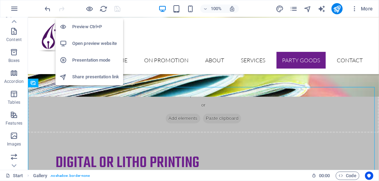
click at [93, 43] on h6 "Open preview website" at bounding box center [95, 43] width 47 height 8
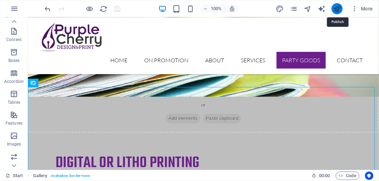
click at [341, 7] on icon "publish" at bounding box center [337, 9] width 8 height 8
